Goal: Check status: Check status

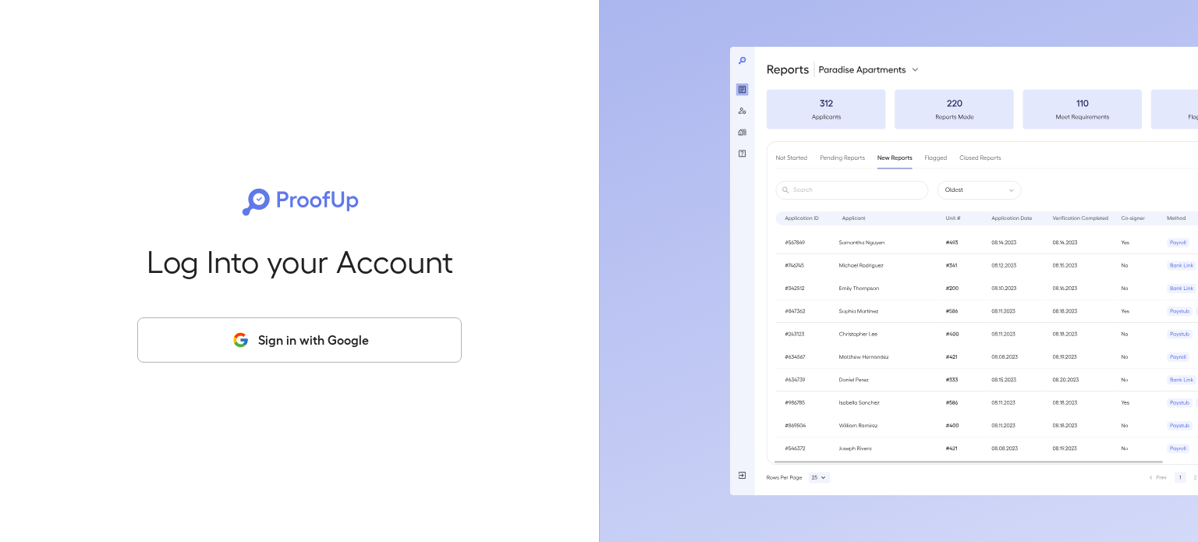
click at [337, 338] on button "Sign in with Google" at bounding box center [299, 339] width 324 height 45
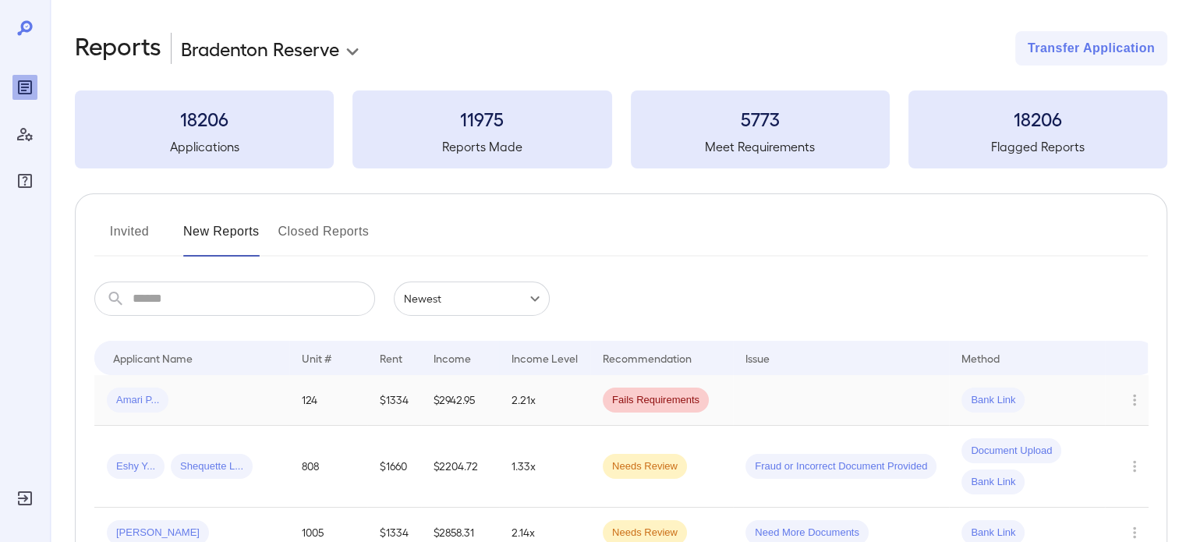
click at [788, 399] on td at bounding box center [841, 400] width 216 height 51
